Goal: Transaction & Acquisition: Download file/media

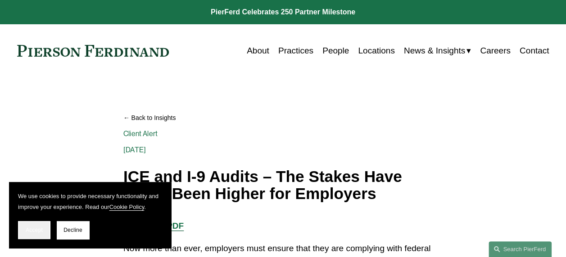
click at [35, 231] on span "Accept" at bounding box center [34, 230] width 17 height 6
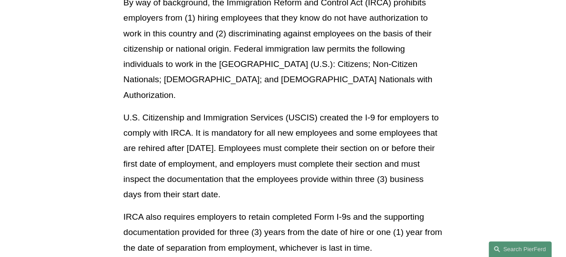
scroll to position [90, 0]
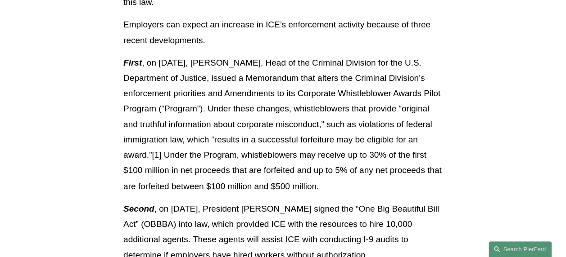
scroll to position [675, 0]
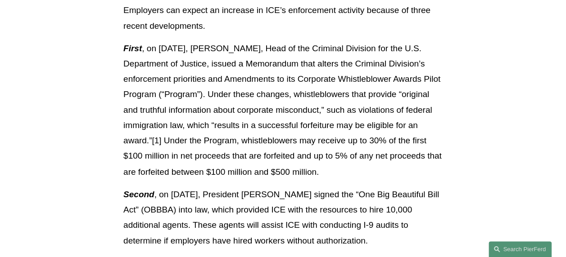
click at [207, 216] on p "Second , on [DATE], President [PERSON_NAME] signed the “One Big Beautiful Bill …" at bounding box center [282, 218] width 319 height 62
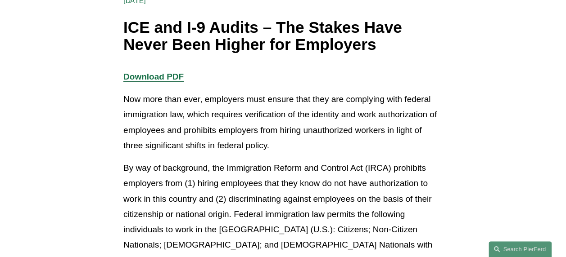
scroll to position [135, 0]
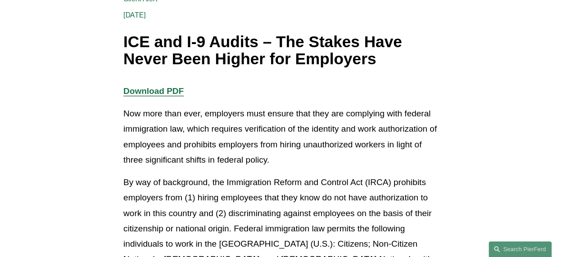
click at [173, 90] on strong "Download PDF" at bounding box center [153, 90] width 60 height 9
